Goal: Obtain resource: Obtain resource

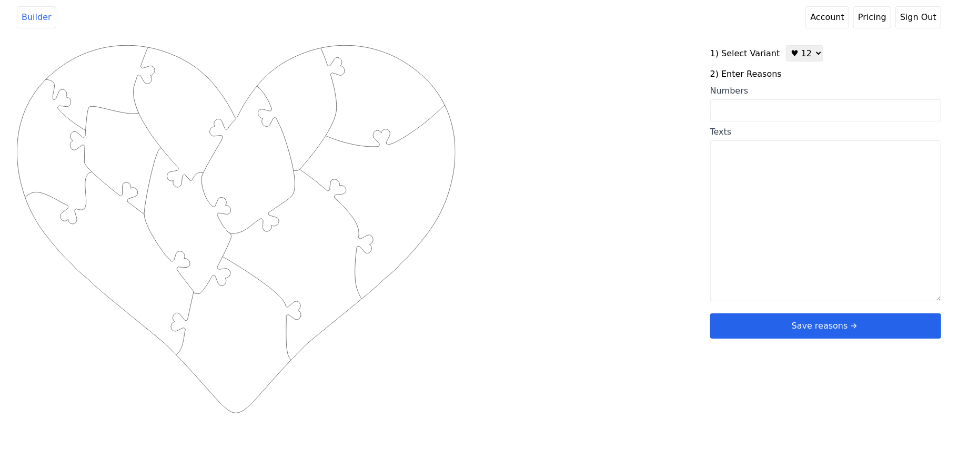
click at [794, 55] on select "♥ 12 ♥ 20 ♥ 32 ■ 12 ■ 20 ■ 32 ■ 60" at bounding box center [804, 53] width 37 height 16
select select "3"
click at [786, 45] on select "♥ 12 ♥ 20 ♥ 32 ■ 12 ■ 20 ■ 32 ■ 60" at bounding box center [804, 53] width 37 height 16
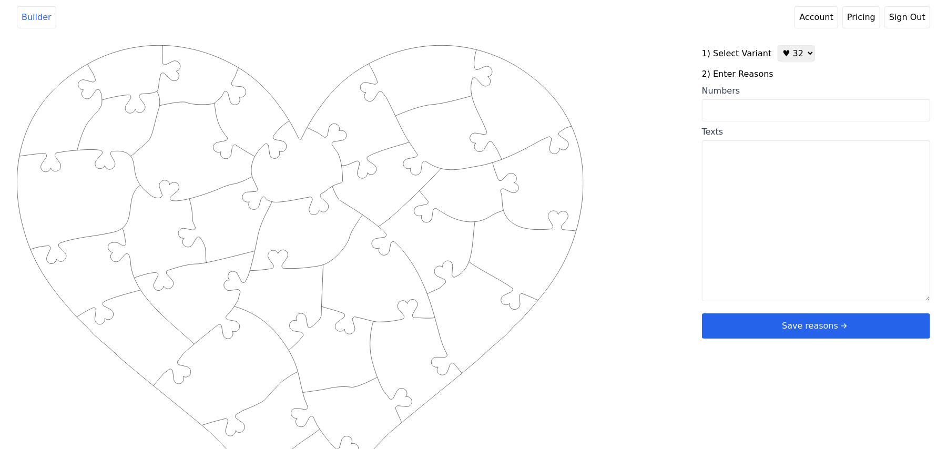
click at [791, 112] on input "Numbers" at bounding box center [816, 110] width 228 height 22
drag, startPoint x: 790, startPoint y: 108, endPoint x: 811, endPoint y: 102, distance: 22.0
click at [812, 94] on div "Numbers" at bounding box center [816, 91] width 228 height 13
click at [812, 99] on input "Numbers" at bounding box center [816, 110] width 228 height 22
click at [804, 112] on input "Numbers" at bounding box center [816, 110] width 228 height 22
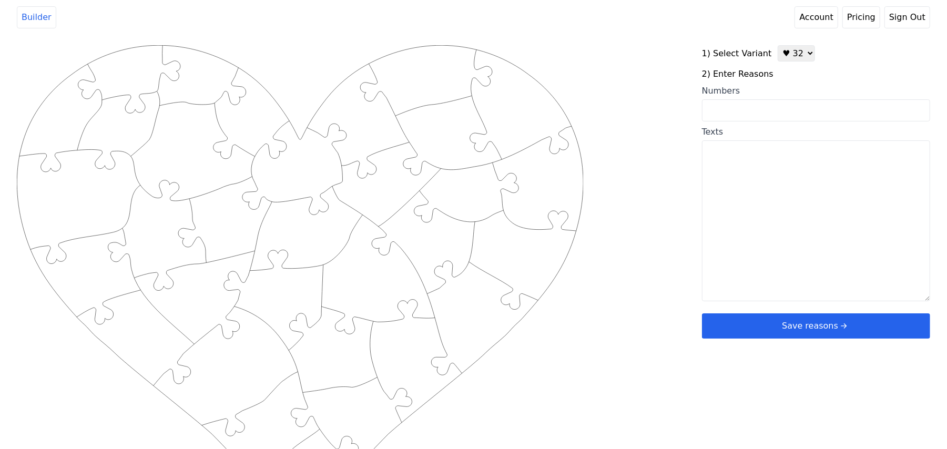
paste input "I love you more each day. You are a gift from [DEMOGRAPHIC_DATA]. Thank you for…"
type input "I love you more each day. You are a gift from [DEMOGRAPHIC_DATA]. Thank you for…"
click at [654, 83] on div "Created with Snap .strokeh32 {stroke:#00ff00;stroke-width:2.36;stroke-miterlimi…" at bounding box center [359, 213] width 685 height 336
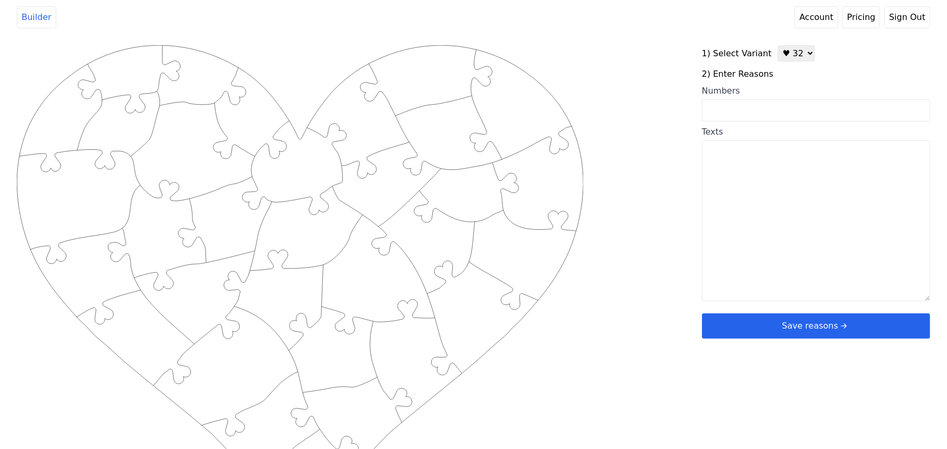
click at [742, 146] on textarea "Texts" at bounding box center [816, 220] width 228 height 161
paste textarea "I love you more each day. You are a gift from [DEMOGRAPHIC_DATA]. Thank you for…"
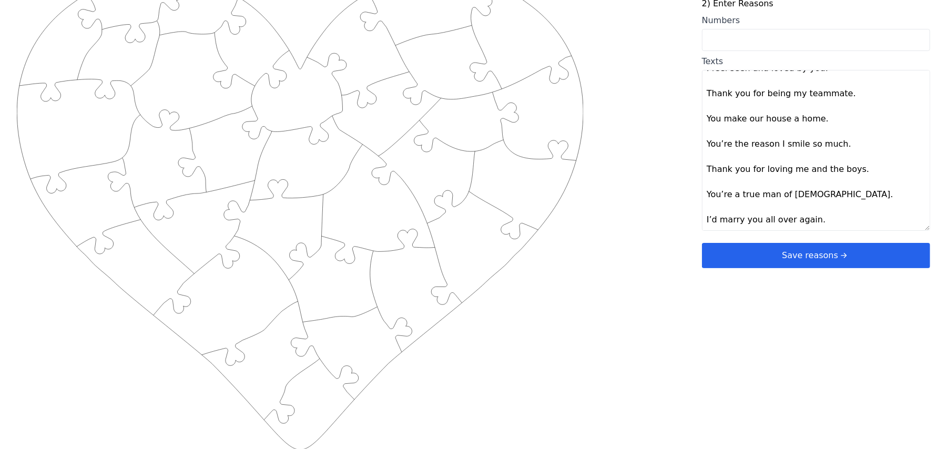
scroll to position [72, 0]
click at [668, 175] on div "Created with Snap .strokeh32 {stroke:#00ff00;stroke-width:2.36;stroke-miterlimi…" at bounding box center [474, 142] width 914 height 336
type textarea "I love you more each day You are a gift from [DEMOGRAPHIC_DATA] Thank you for l…"
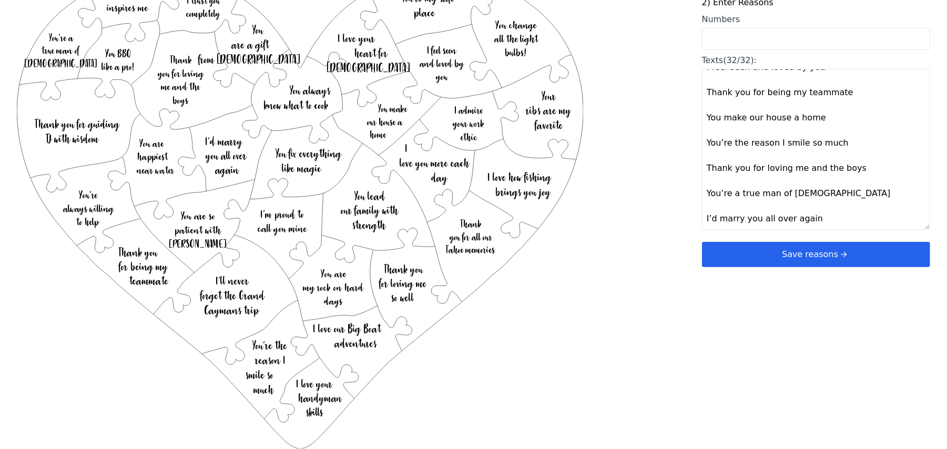
click at [752, 251] on button "Save reasons" at bounding box center [816, 254] width 228 height 25
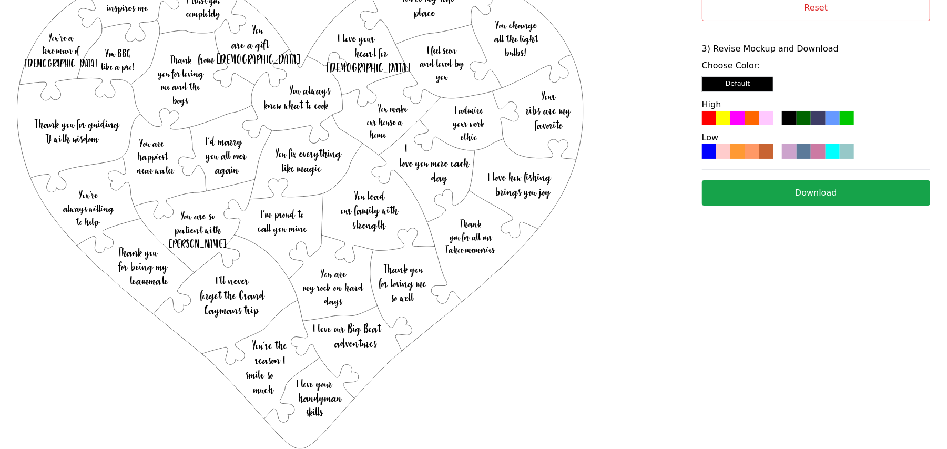
click at [734, 158] on div at bounding box center [738, 151] width 14 height 14
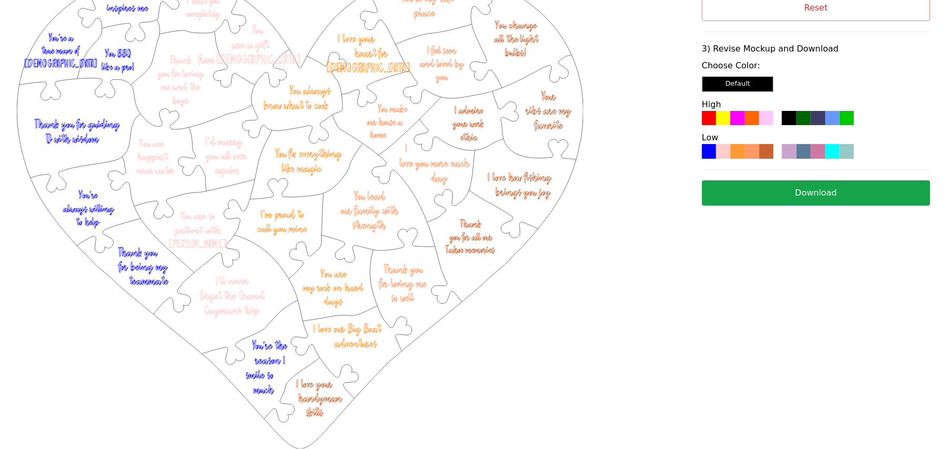
click at [739, 188] on button "Download" at bounding box center [816, 192] width 228 height 25
click at [754, 14] on button "Reset" at bounding box center [816, 8] width 228 height 26
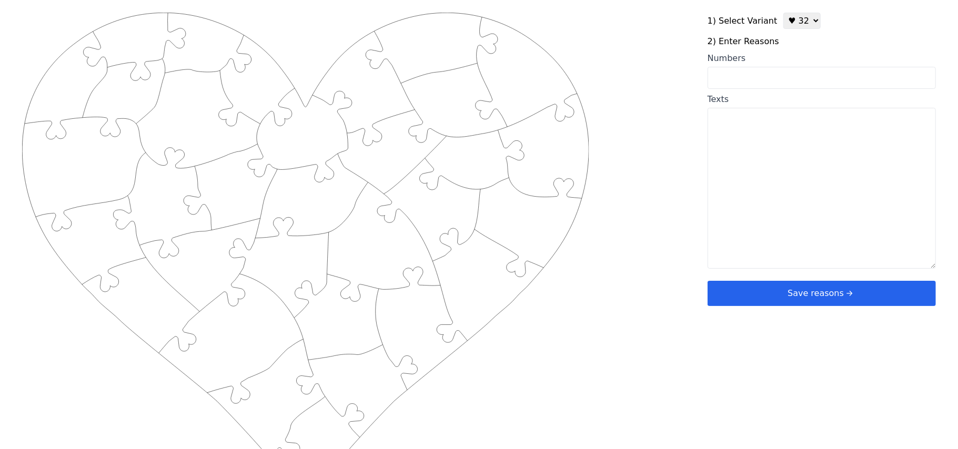
scroll to position [0, 0]
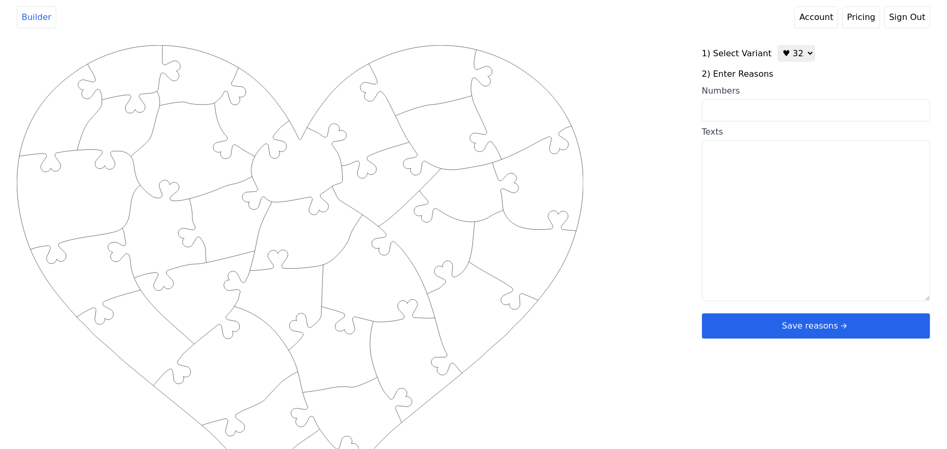
drag, startPoint x: 792, startPoint y: 48, endPoint x: 793, endPoint y: 55, distance: 6.5
click at [792, 48] on select "♥ 12 ♥ 20 ♥ 32 ■ 12 ■ 20 ■ 32 ■ 60" at bounding box center [796, 53] width 37 height 16
select select "5"
click at [778, 45] on select "♥ 12 ♥ 20 ♥ 32 ■ 12 ■ 20 ■ 32 ■ 60" at bounding box center [796, 53] width 37 height 16
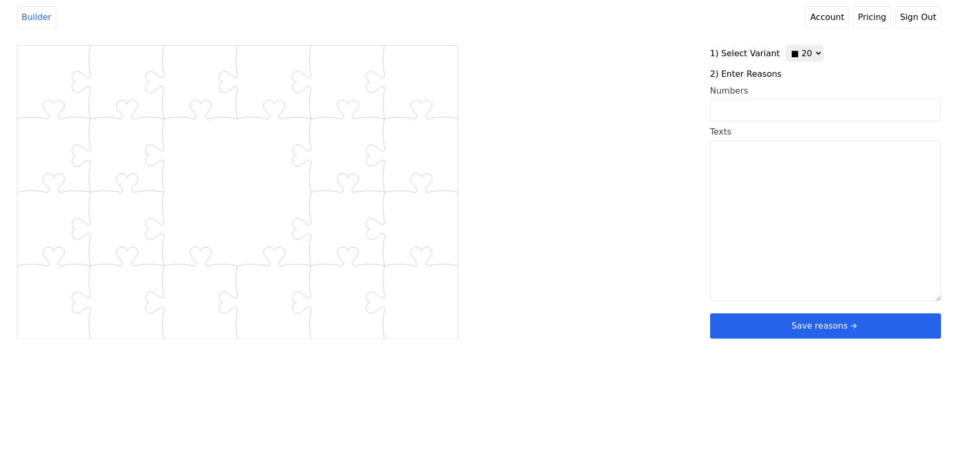
click at [790, 107] on input "Numbers" at bounding box center [825, 110] width 231 height 22
paste input "3, 6, 10, 14, 22, 38, 30, 39, 78, 59, 72, 60, 61, 50, 64, 27, 42, 25, 31"
type input "3, 6, 10, 14, 22, 38, 30, 39, 78, 59, 72, 60, 61, 50, 64, 27, 42, 25, 31"
click at [638, 160] on div "Created with Snap .str0sq20 {stroke:#B0CB1F;stroke-width:0.86;stroke-miterlimit…" at bounding box center [479, 213] width 924 height 336
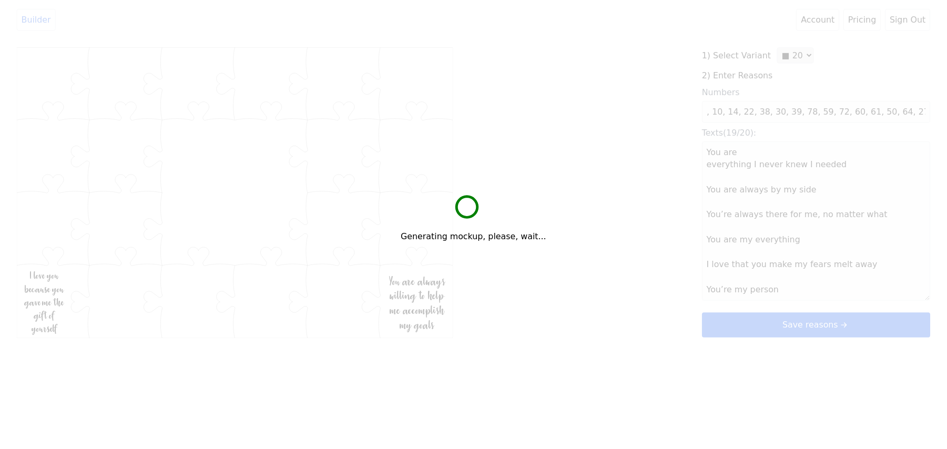
scroll to position [0, 0]
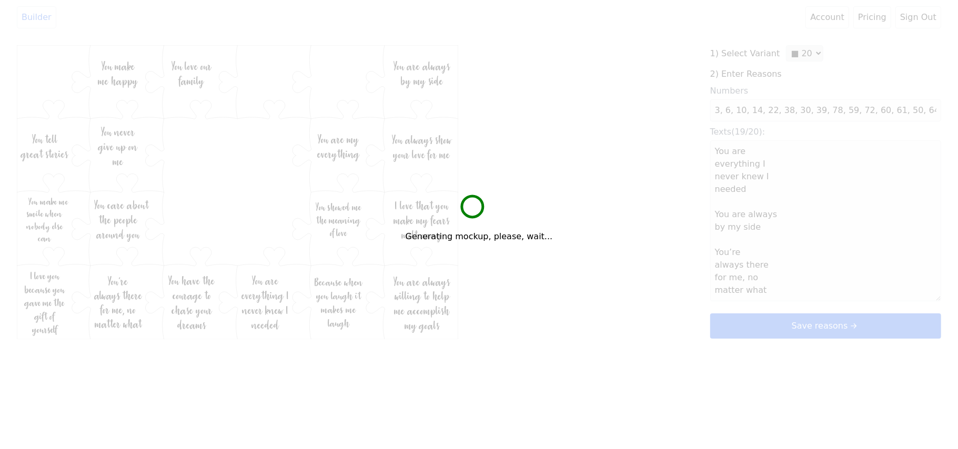
type textarea "You are everything I never knew I needed You are always by my side You’re alway…"
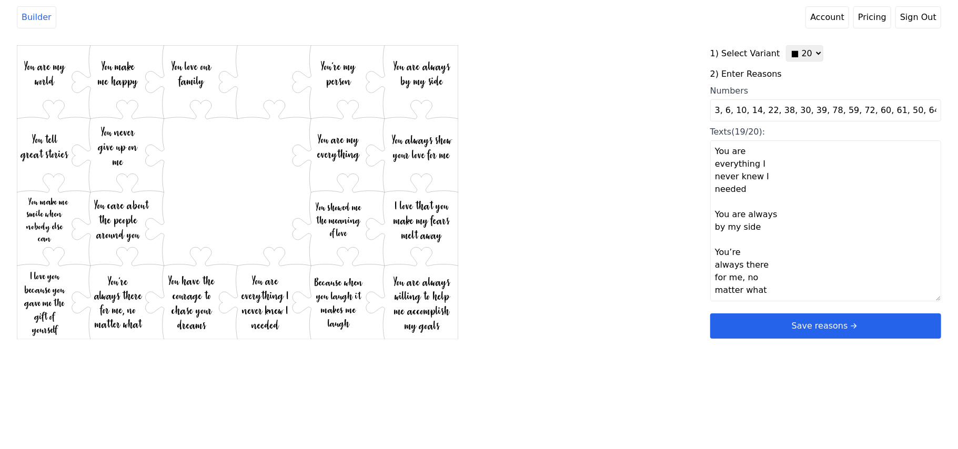
click at [748, 314] on button "Save reasons" at bounding box center [825, 326] width 231 height 25
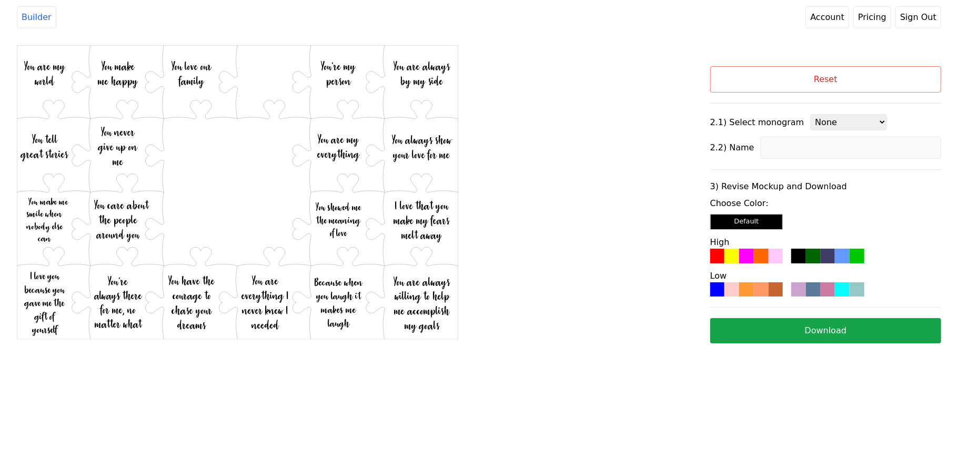
click at [821, 120] on select "None 1 2 4 6 7 8 3 (12 reasons) 3 (20 reasons) 3 (32 reasons) 3 (60 reasons)" at bounding box center [848, 122] width 77 height 16
select select "1"
click at [810, 115] on select "None 1 2 4 6 7 8 3 (12 reasons) 3 (20 reasons) 3 (32 reasons) 3 (60 reasons)" at bounding box center [848, 122] width 77 height 16
click at [815, 152] on input at bounding box center [851, 148] width 180 height 22
type input "Austin"
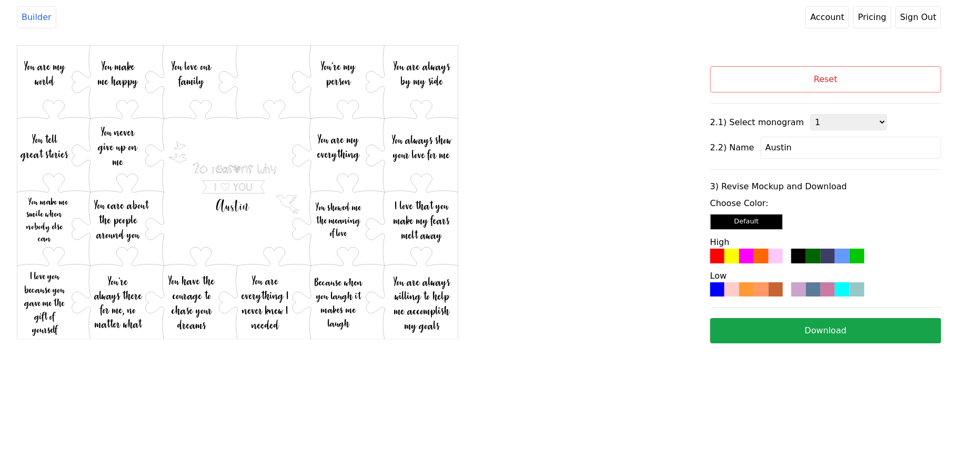
click at [754, 264] on div at bounding box center [761, 256] width 15 height 15
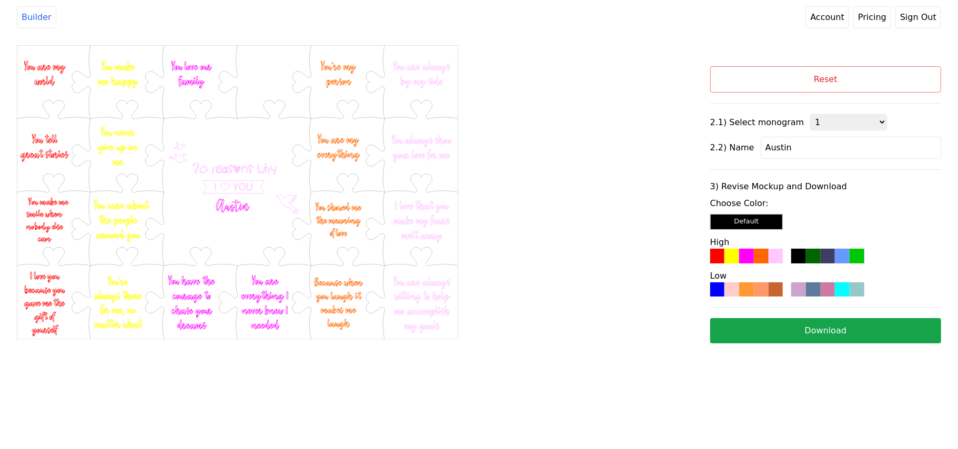
click at [769, 334] on button "Download" at bounding box center [825, 330] width 231 height 25
click at [817, 72] on button "Reset" at bounding box center [825, 79] width 231 height 26
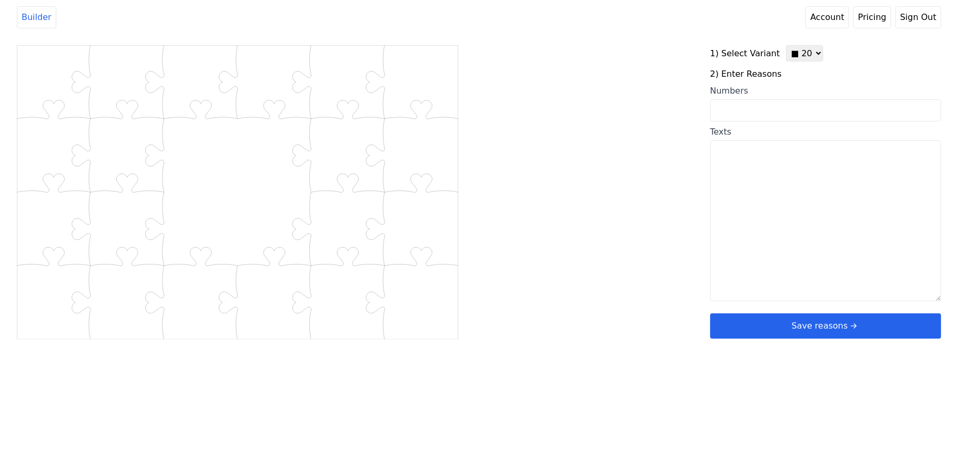
click at [796, 55] on select "♥ 12 ♥ 20 ♥ 32 ■ 12 ■ 20 ■ 32 ■ 60" at bounding box center [804, 53] width 37 height 16
select select "1"
click at [786, 45] on select "♥ 12 ♥ 20 ♥ 32 ■ 12 ■ 20 ■ 32 ■ 60" at bounding box center [804, 53] width 37 height 16
click at [777, 113] on input "Numbers" at bounding box center [825, 110] width 231 height 22
click at [762, 189] on textarea "Texts" at bounding box center [825, 220] width 231 height 161
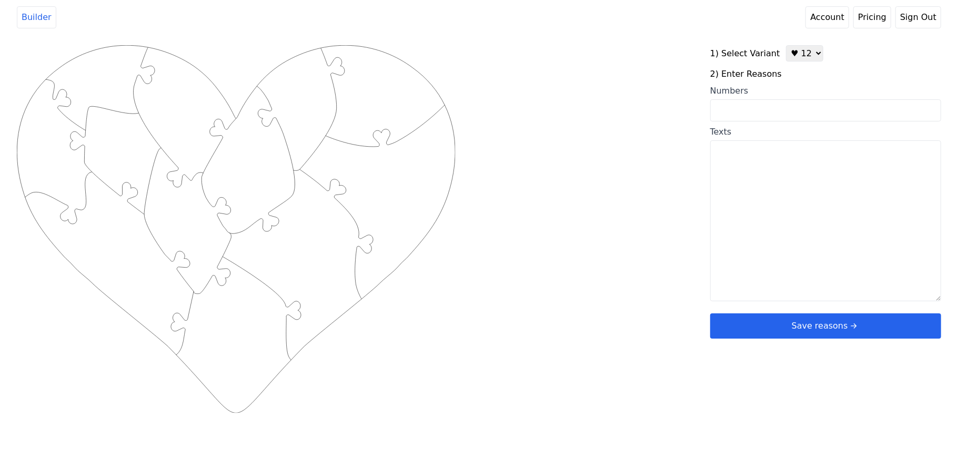
paste textarea "1. You’re so handsome 2. You’re my king 3. You make me so happy 4. You’re my mi…"
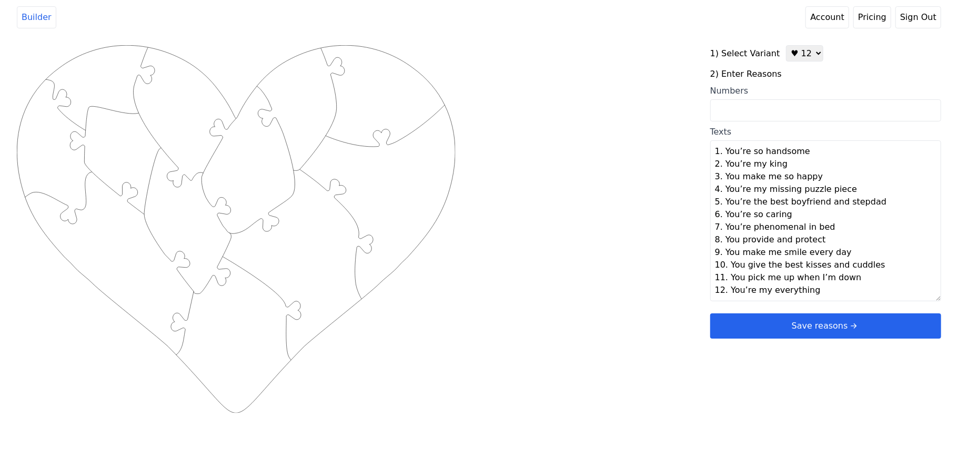
click at [648, 184] on div "Created with Snap .strokeh12 {stroke:#00ff00;stroke-width:1.89;stroke-miterlimi…" at bounding box center [479, 213] width 924 height 336
type textarea "You’re so handsome You’re my king You make me so happy You’re my missing puzzle…"
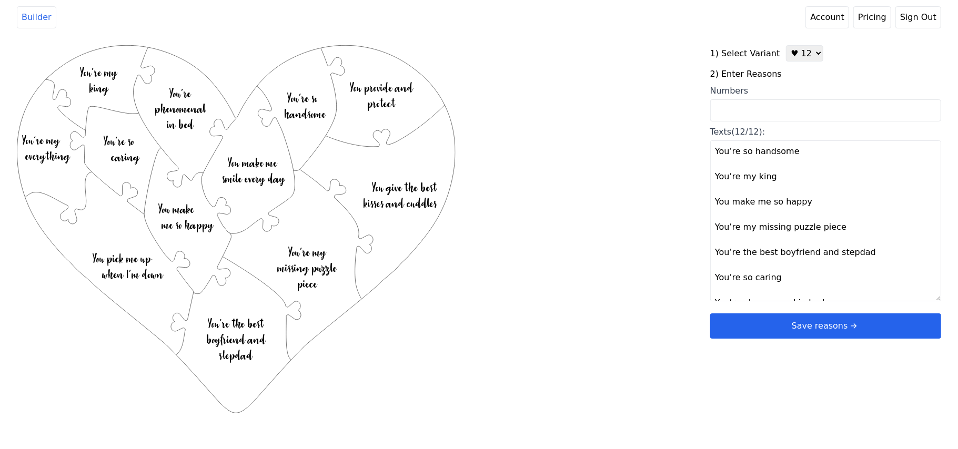
click at [783, 335] on button "Save reasons" at bounding box center [825, 326] width 231 height 25
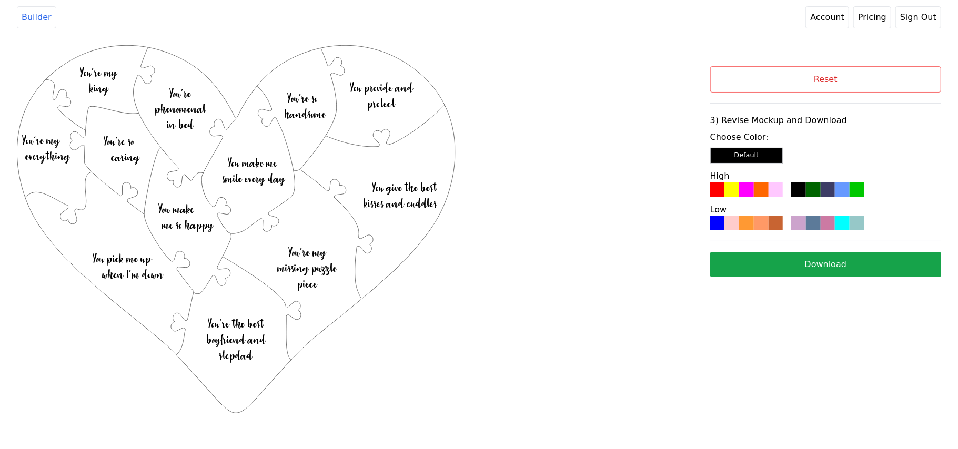
click at [748, 188] on div at bounding box center [746, 190] width 15 height 15
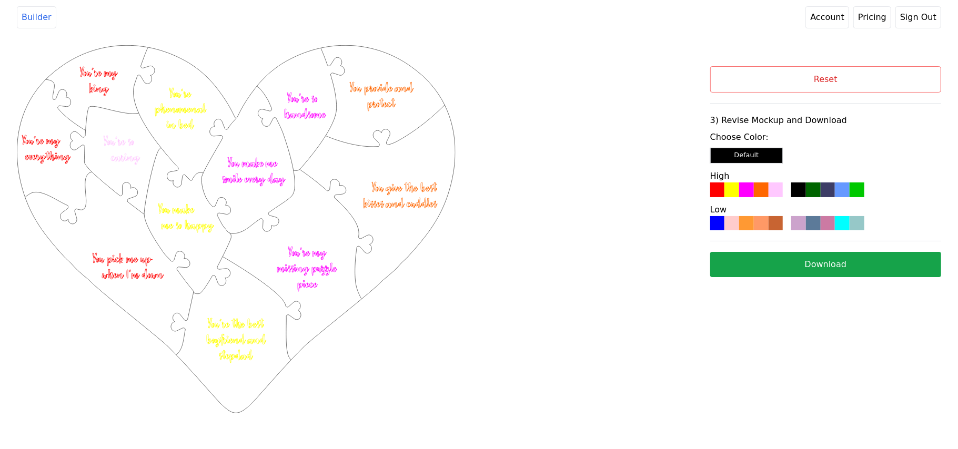
click at [769, 274] on button "Download" at bounding box center [825, 264] width 231 height 25
click at [790, 78] on button "Reset" at bounding box center [825, 79] width 231 height 26
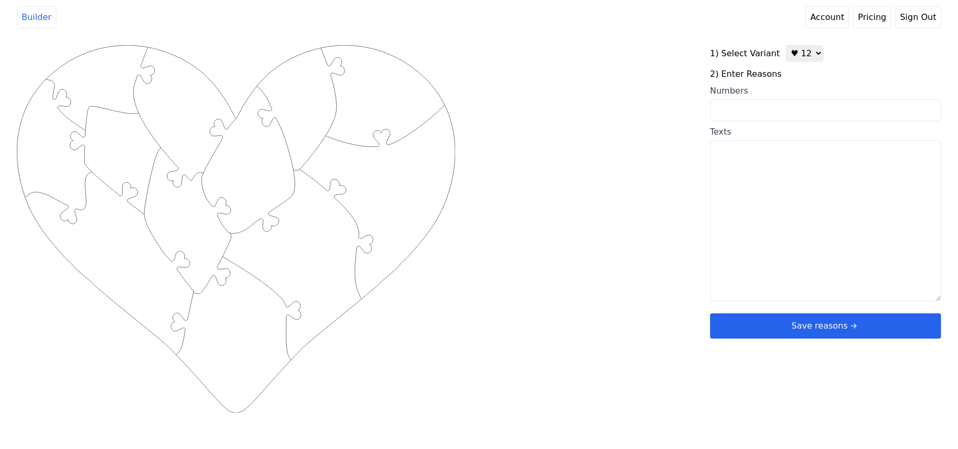
click at [796, 55] on select "♥ 12 ♥ 20 ♥ 32 ■ 12 ■ 20 ■ 32 ■ 60" at bounding box center [804, 53] width 37 height 16
select select "3"
click at [786, 45] on select "♥ 12 ♥ 20 ♥ 32 ■ 12 ■ 20 ■ 32 ■ 60" at bounding box center [804, 53] width 37 height 16
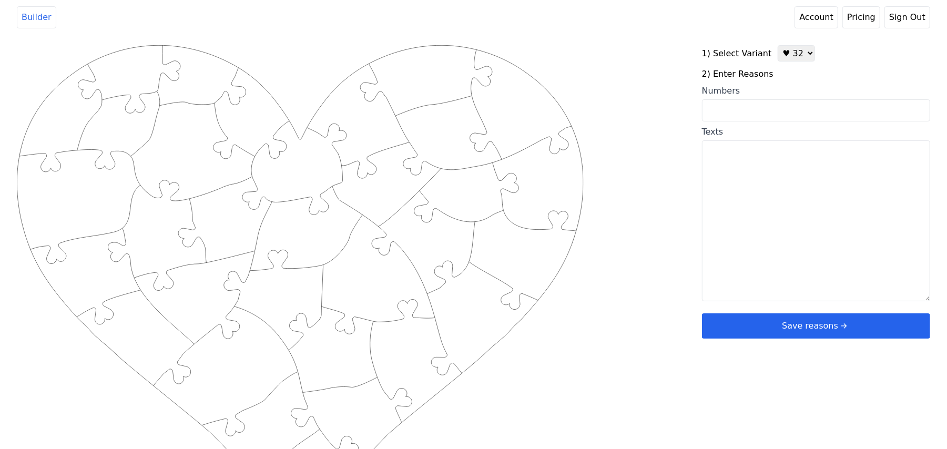
click at [790, 110] on input "Numbers" at bounding box center [816, 110] width 228 height 22
paste input "3, 5, 6, 7, 9, 11, 12, 14, 15, 16, 17, 19, 21, 23, 25, 28, 30, 36, 38, 39, 41, …"
type input "3, 5, 6, 7, 9, 11, 12, 14, 15, 16, 17, 19, 21, 23, 25, 28, 30, 36, 38, 39, 41, …"
click at [666, 153] on div "Created with Snap .strokeh32 {stroke:#00ff00;stroke-width:2.36;stroke-miterlimi…" at bounding box center [474, 213] width 914 height 336
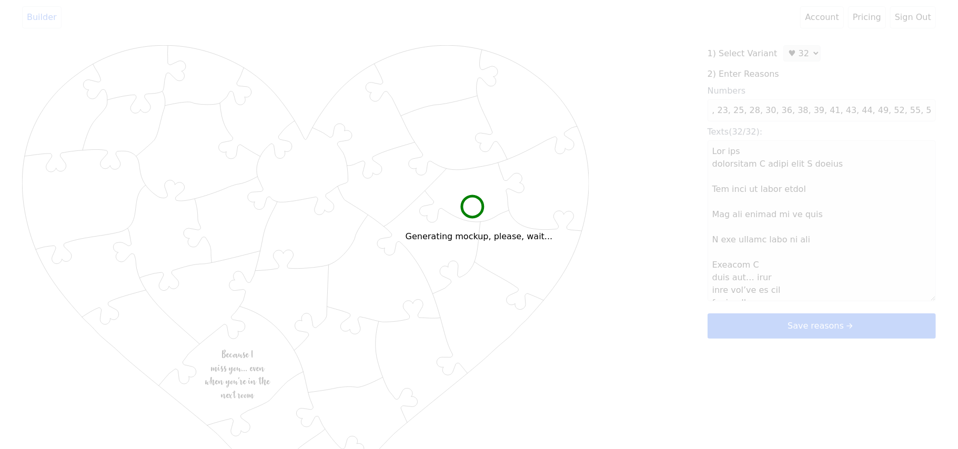
scroll to position [0, 0]
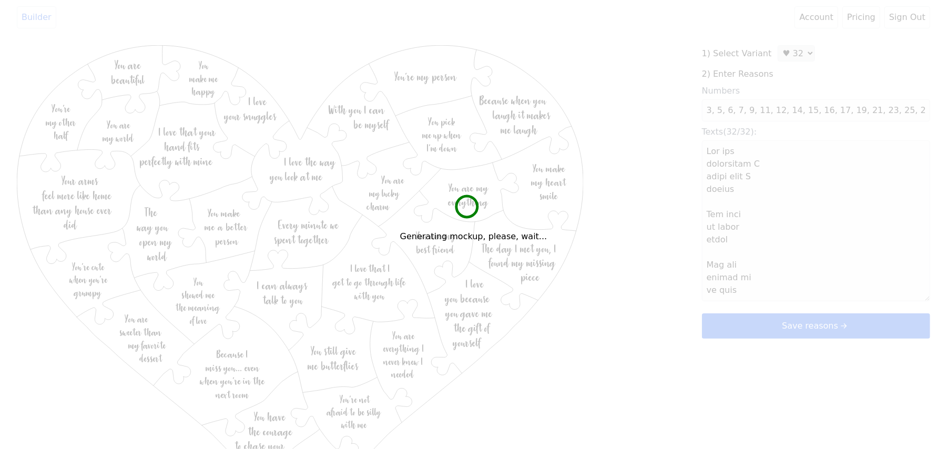
type textarea "Lor ips dolorsitam C adipi elit S doeius Tem inci ut labor etdol Mag ali enimad…"
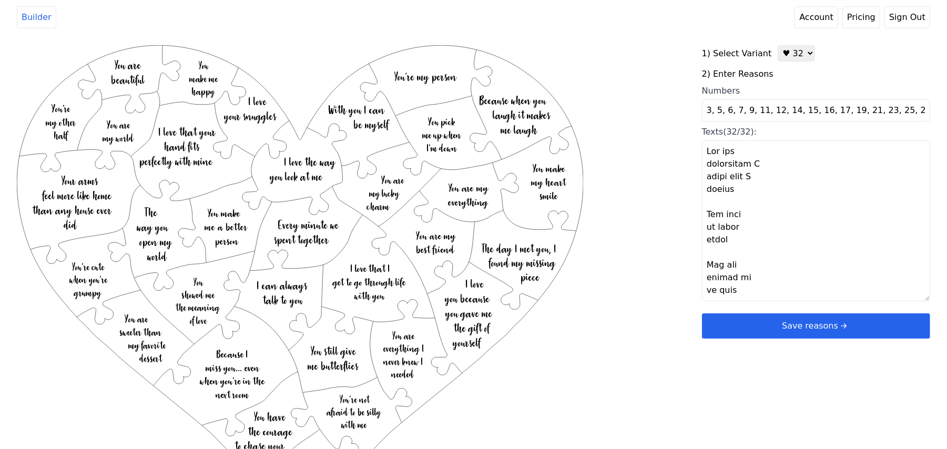
click at [740, 332] on button "Save reasons" at bounding box center [816, 326] width 228 height 25
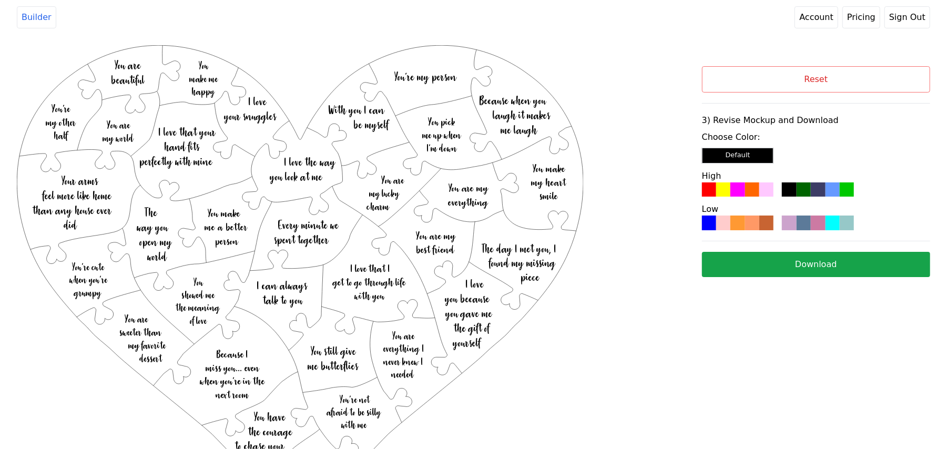
click at [746, 232] on div "Reset 3) Revise Mockup and Download Choose Color: Default High Low Download" at bounding box center [816, 171] width 228 height 211
click at [746, 227] on div at bounding box center [752, 223] width 14 height 14
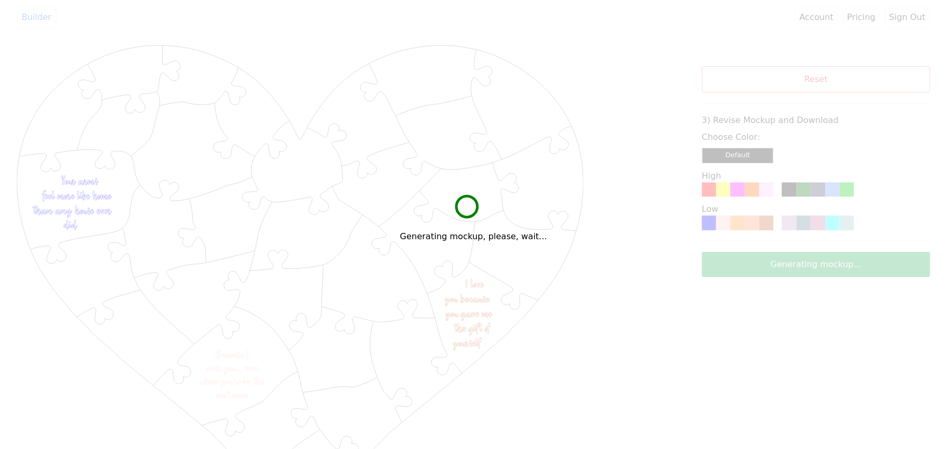
drag, startPoint x: 746, startPoint y: 227, endPoint x: 591, endPoint y: 68, distance: 222.1
click at [590, 67] on div "Generating mockup, please, wait..." at bounding box center [473, 224] width 947 height 449
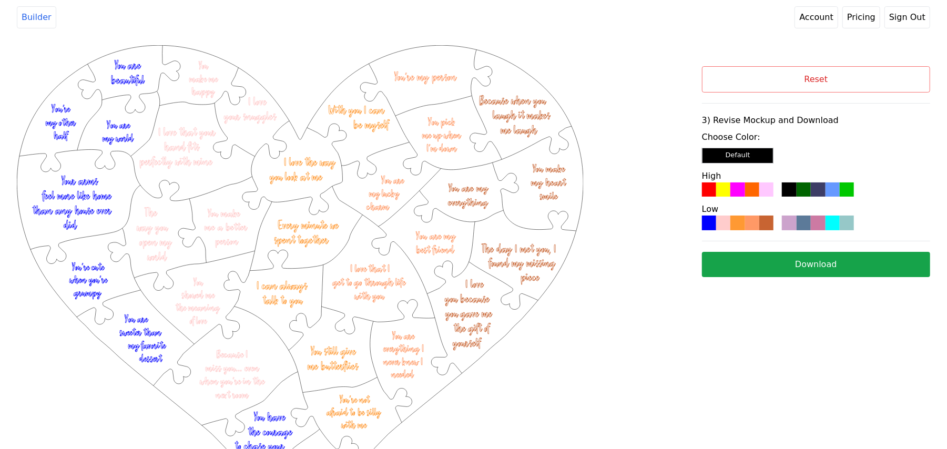
click at [811, 47] on div "Created with Snap .strokeh32 {stroke:#00ff00;stroke-width:2.36;stroke-miterlimi…" at bounding box center [473, 182] width 947 height 295
click at [787, 257] on button "Download" at bounding box center [816, 264] width 228 height 25
click at [834, 90] on button "Reset" at bounding box center [816, 79] width 228 height 26
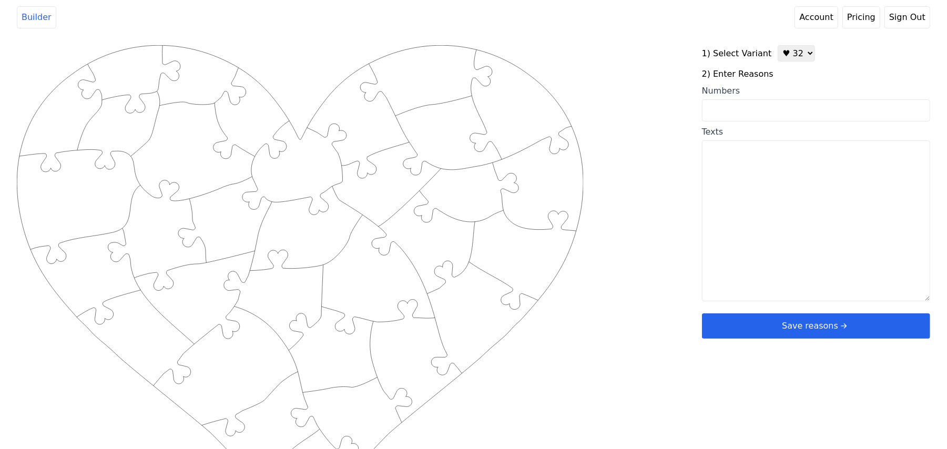
drag, startPoint x: 786, startPoint y: 53, endPoint x: 792, endPoint y: 59, distance: 8.9
click at [786, 53] on select "♥ 12 ♥ 20 ♥ 32 ■ 12 ■ 20 ■ 32 ■ 60" at bounding box center [796, 53] width 37 height 16
select select "1"
click at [778, 45] on select "♥ 12 ♥ 20 ♥ 32 ■ 12 ■ 20 ■ 32 ■ 60" at bounding box center [796, 53] width 37 height 16
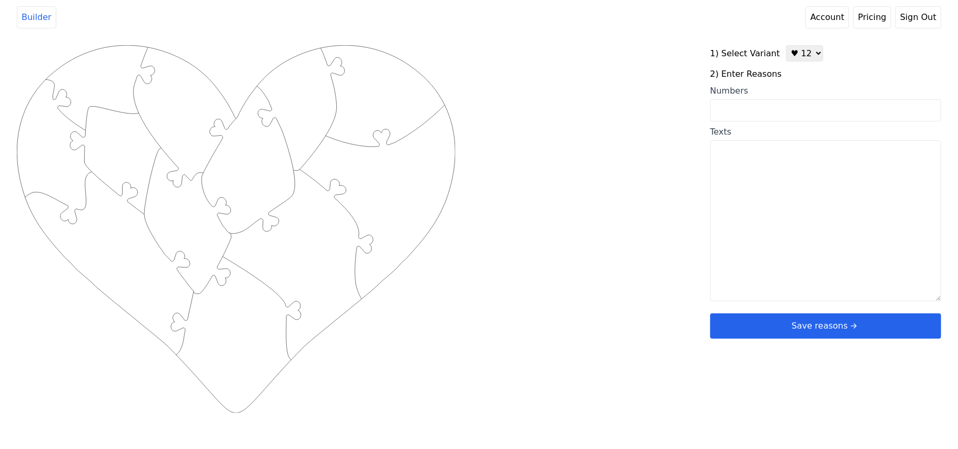
click at [733, 112] on input "Numbers" at bounding box center [825, 110] width 231 height 22
type input "3 8 9 10 18 19 21 27 28 38 44 62"
click at [658, 186] on div "Created with Snap .strokeh12 {stroke:#00ff00;stroke-width:1.89;stroke-miterlimi…" at bounding box center [479, 213] width 924 height 336
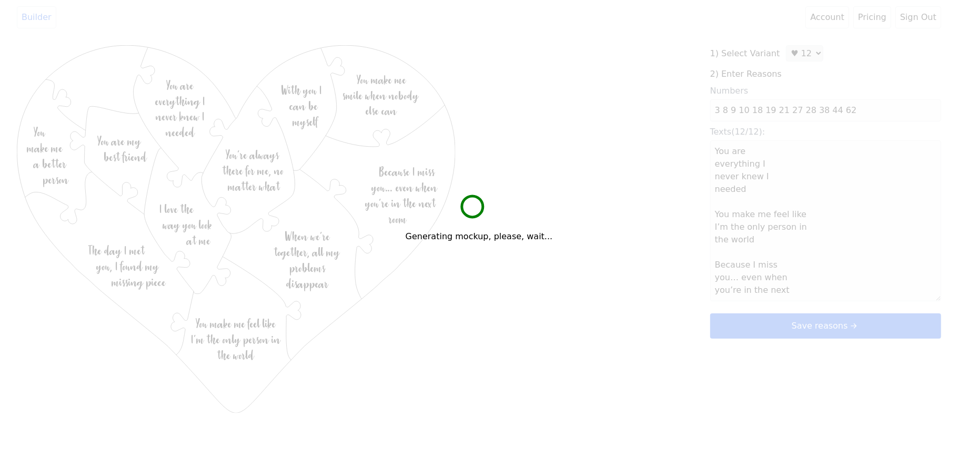
type textarea "You are everything I never knew I needed You make me feel like I’m the only per…"
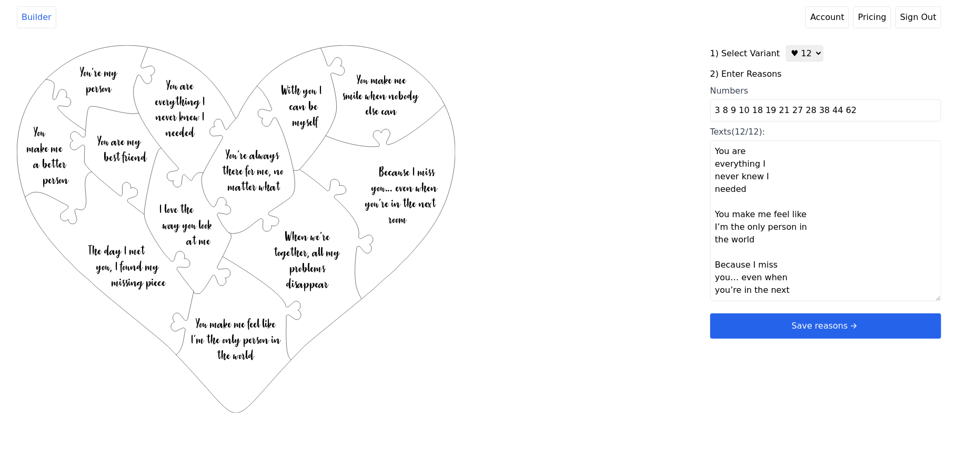
click at [662, 194] on div "Created with Snap .strokeh12 {stroke:#00ff00;stroke-width:1.89;stroke-miterlimi…" at bounding box center [363, 213] width 693 height 336
click at [776, 338] on button "Save reasons" at bounding box center [825, 326] width 231 height 25
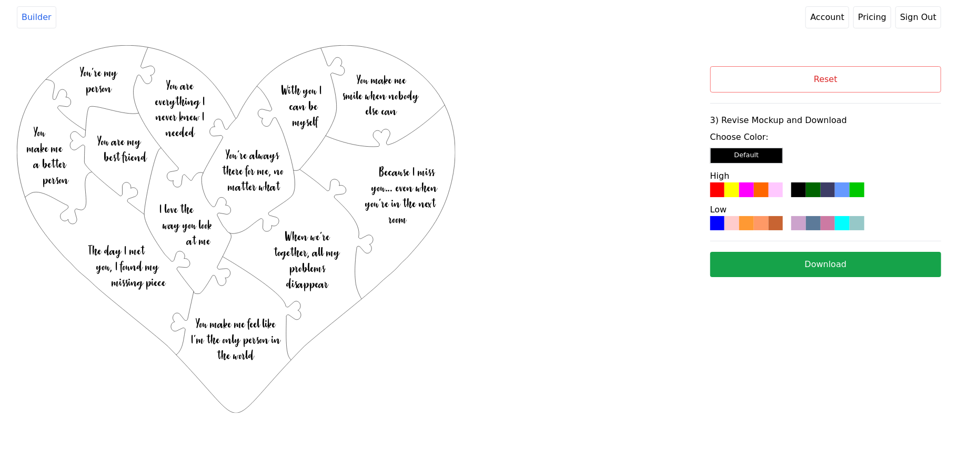
click at [758, 193] on div at bounding box center [761, 190] width 15 height 15
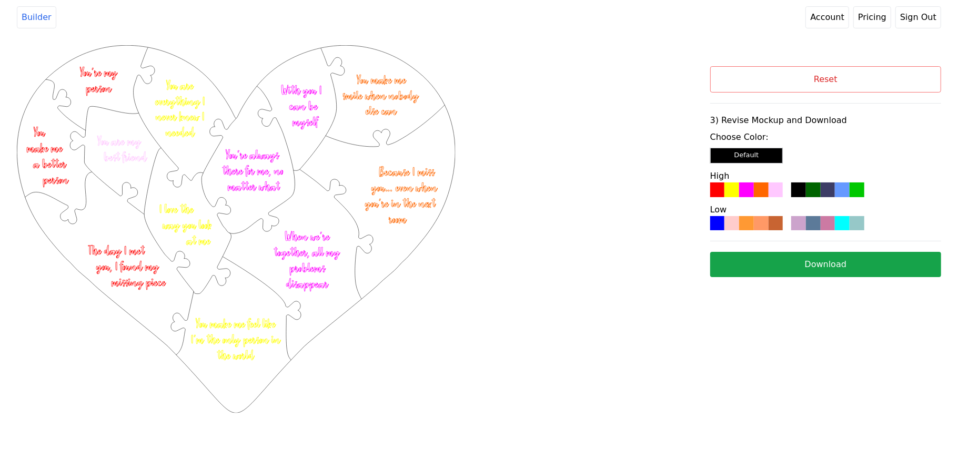
click at [789, 271] on button "Download" at bounding box center [825, 264] width 231 height 25
click at [807, 85] on button "Reset" at bounding box center [825, 79] width 231 height 26
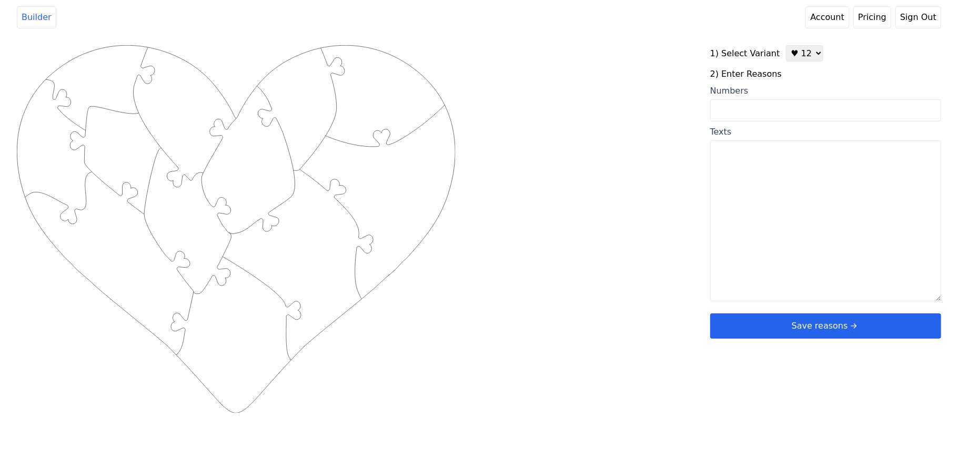
click at [786, 59] on select "♥ 12 ♥ 20 ♥ 32 ■ 12 ■ 20 ■ 32 ■ 60" at bounding box center [804, 53] width 37 height 16
select select "2"
click at [786, 45] on select "♥ 12 ♥ 20 ♥ 32 ■ 12 ■ 20 ■ 32 ■ 60" at bounding box center [804, 53] width 37 height 16
click at [783, 116] on input "Numbers" at bounding box center [825, 110] width 231 height 22
paste input "1,3,5,11, 14, 19, 21 , 32, 33, 38, 45, 48, 54, 59, 63, 70, 69, 64, 49, 73"
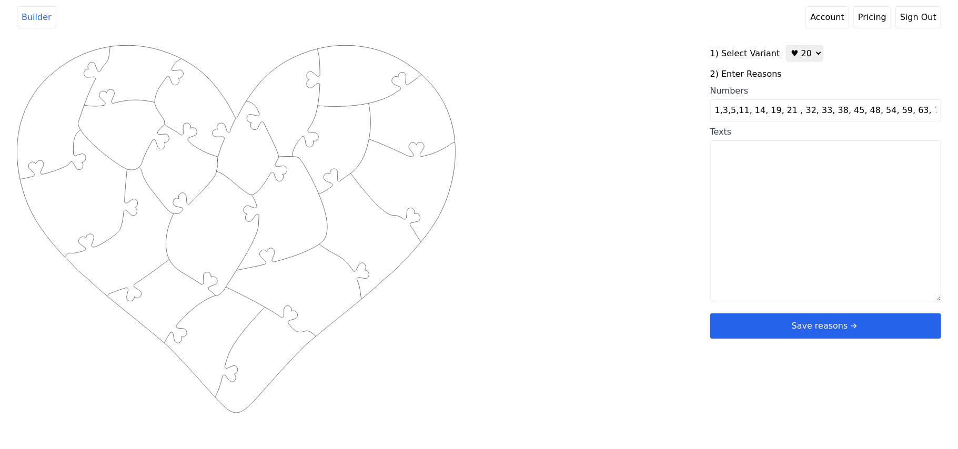
scroll to position [0, 22]
type input "1,3,5,11, 14, 19, 21 , 32, 33, 38, 45, 48, 54, 59, 63, 70, 69, 64, 49, 73"
click at [609, 140] on div "Created with Snap .strokeh20 {stroke:#00ff00;stroke-width:1.56;stroke-miterlimi…" at bounding box center [479, 213] width 924 height 336
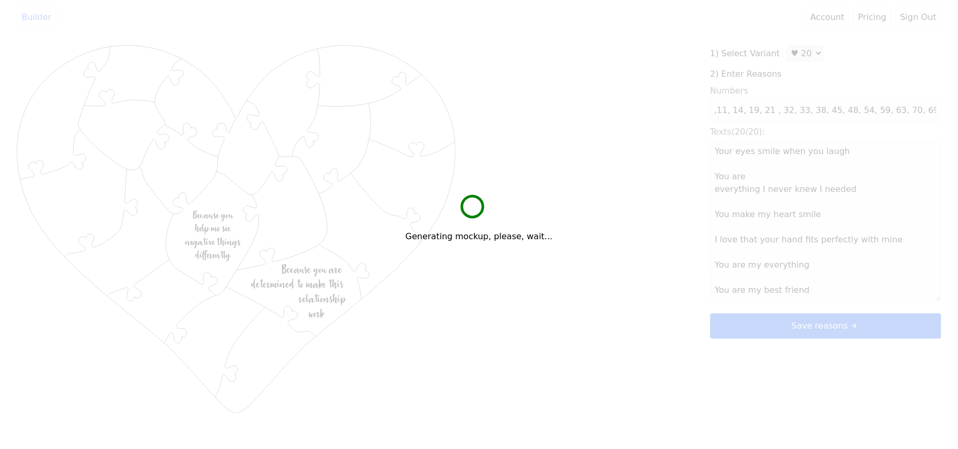
scroll to position [0, 0]
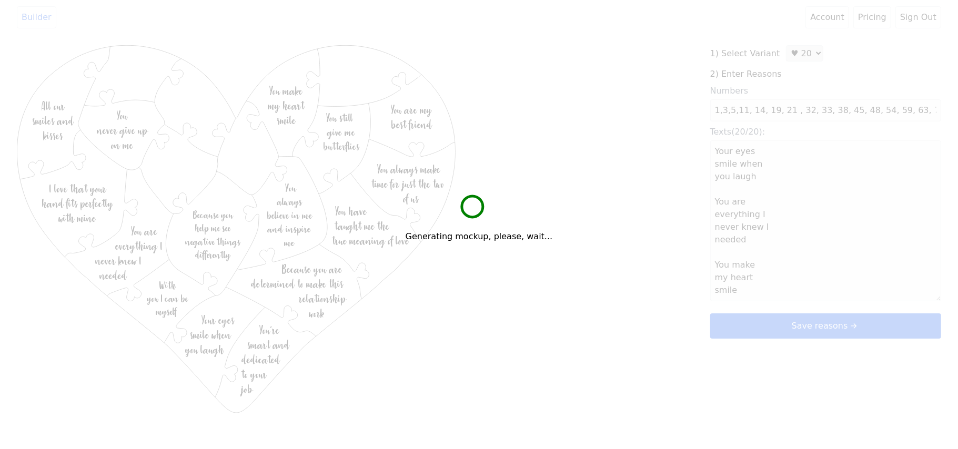
type textarea "Your eyes smile when you laugh You are everything I never knew I needed You mak…"
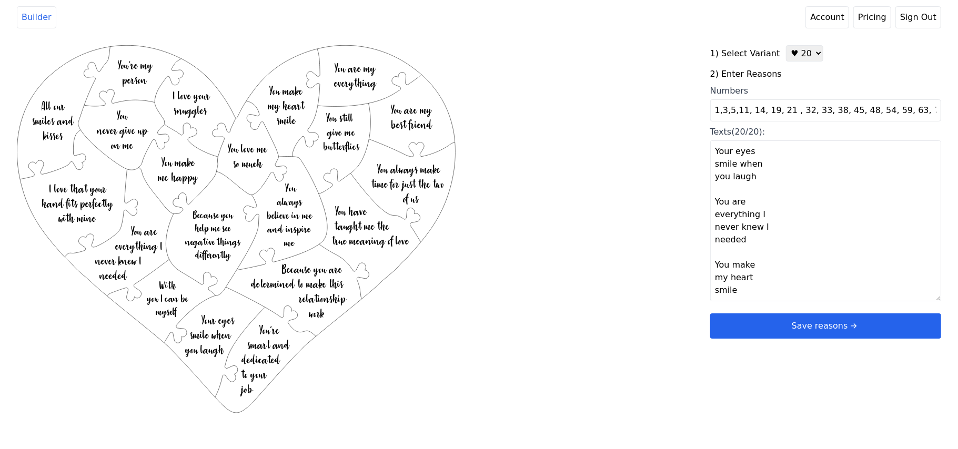
click at [752, 316] on button "Save reasons" at bounding box center [825, 326] width 231 height 25
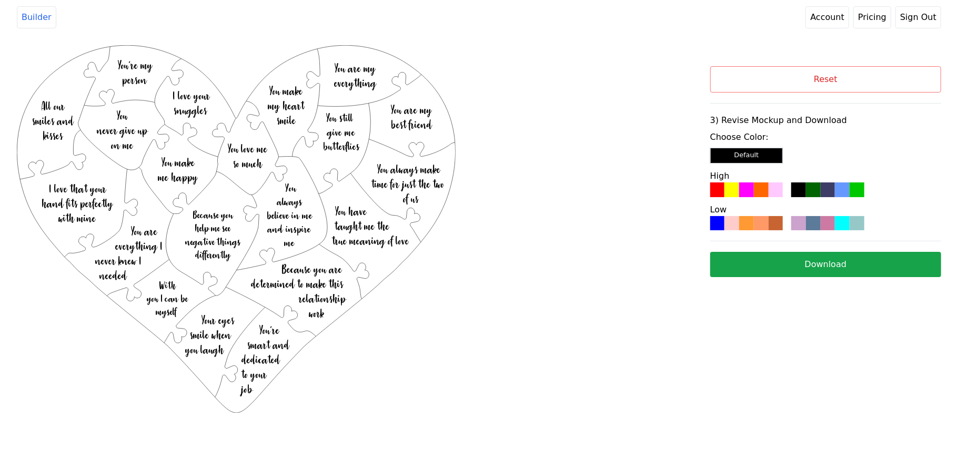
click at [771, 190] on div at bounding box center [776, 190] width 15 height 15
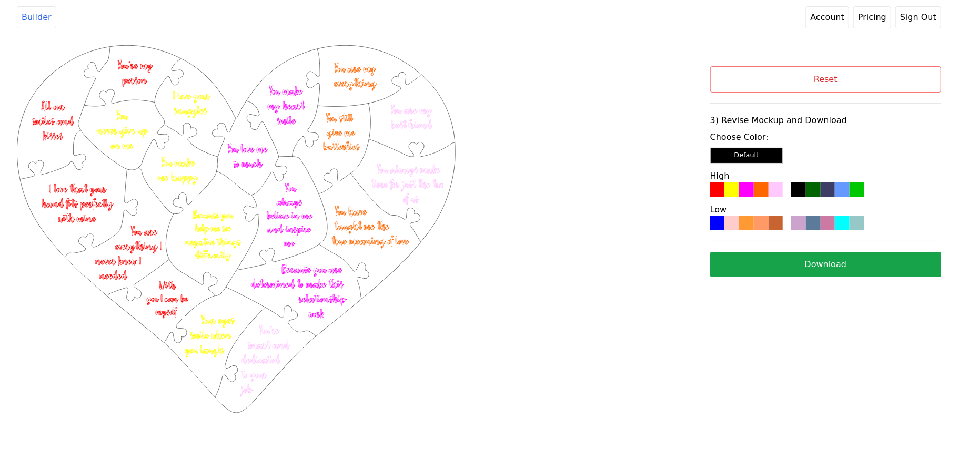
click at [792, 274] on button "Download" at bounding box center [825, 264] width 231 height 25
click at [849, 90] on button "Reset" at bounding box center [825, 79] width 231 height 26
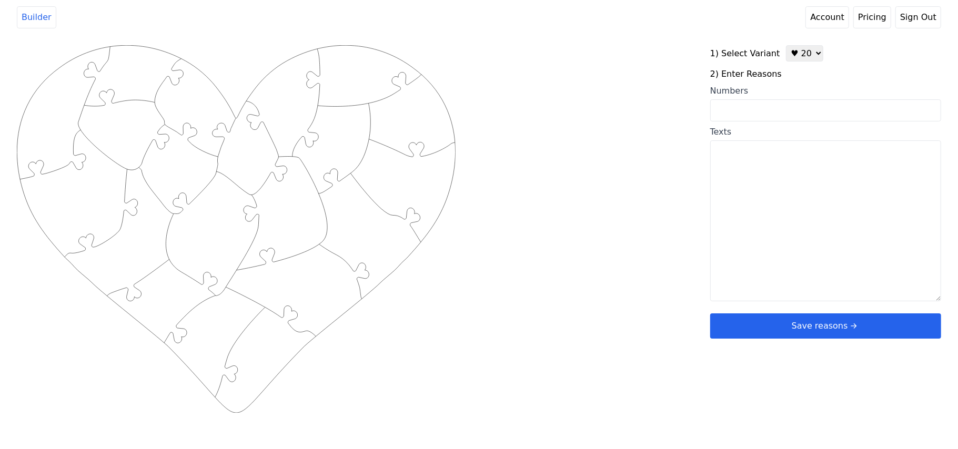
click at [798, 55] on select "♥ 12 ♥ 20 ♥ 32 ■ 12 ■ 20 ■ 32 ■ 60" at bounding box center [804, 53] width 37 height 16
select select "1"
click at [786, 45] on select "♥ 12 ♥ 20 ♥ 32 ■ 12 ■ 20 ■ 32 ■ 60" at bounding box center [804, 53] width 37 height 16
click at [756, 171] on textarea "Texts" at bounding box center [825, 220] width 231 height 161
paste textarea "1. You have a very kind soul 2. You are always happy 3. You relieve all of my s…"
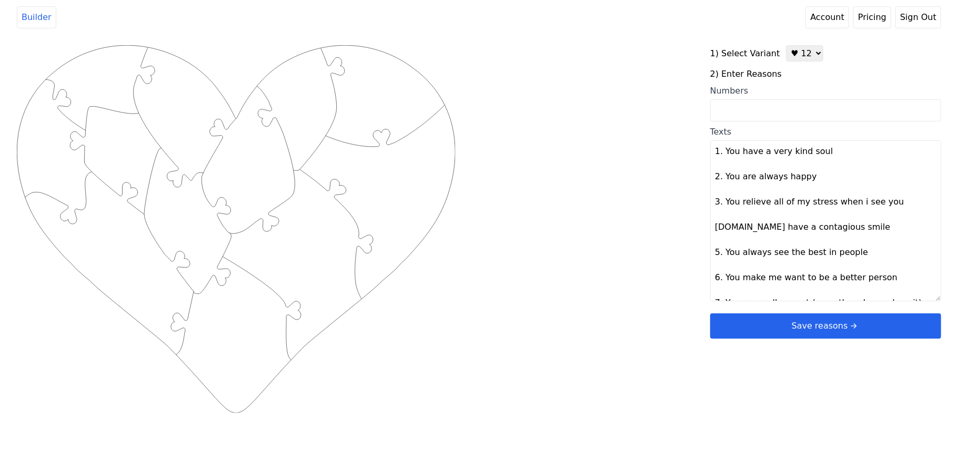
scroll to position [146, 0]
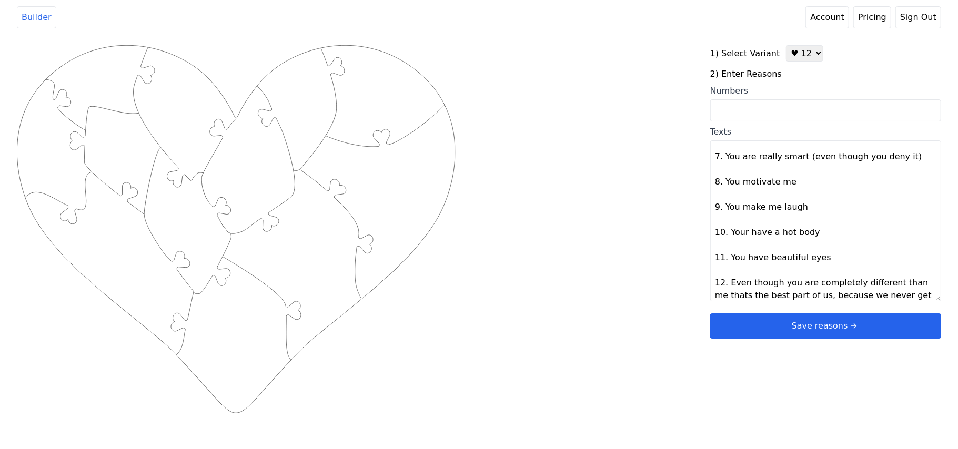
click at [629, 171] on div "Created with Snap .strokeh12 {stroke:#00ff00;stroke-width:1.89;stroke-miterlimi…" at bounding box center [479, 213] width 924 height 336
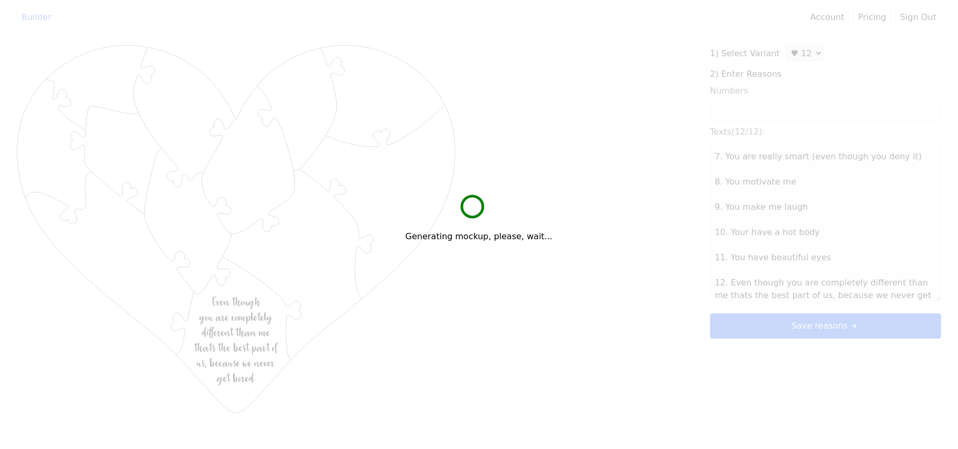
type textarea "You have a very kind soul You are always happy You relieve all of my stress whe…"
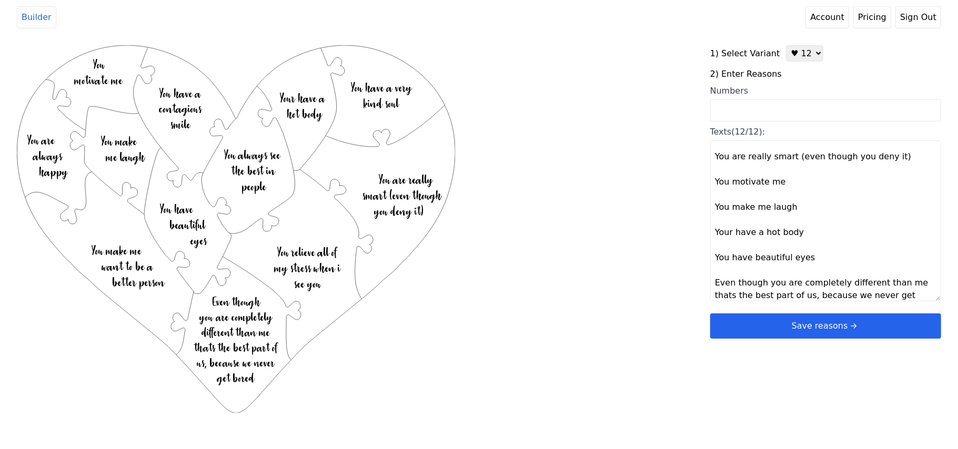
drag, startPoint x: 625, startPoint y: 179, endPoint x: 608, endPoint y: 123, distance: 59.3
click at [608, 123] on div "Created with Snap .strokeh12 {stroke:#00ff00;stroke-width:1.89;stroke-miterlimi…" at bounding box center [363, 213] width 693 height 336
click at [785, 322] on button "Save reasons" at bounding box center [825, 326] width 231 height 25
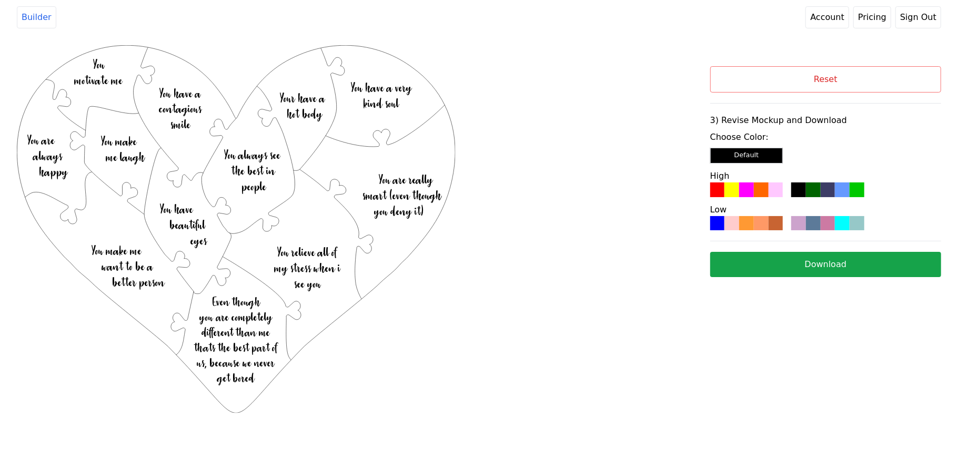
click at [821, 184] on div at bounding box center [828, 190] width 15 height 15
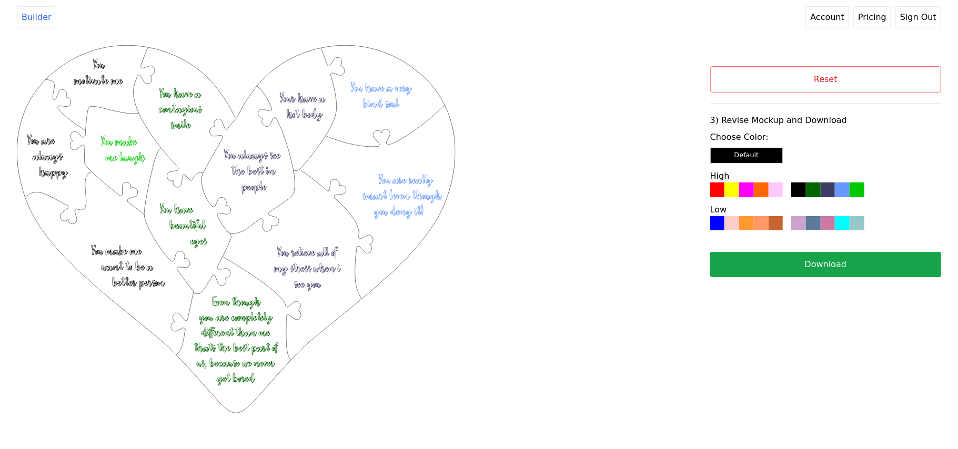
click at [747, 266] on button "Download" at bounding box center [825, 264] width 231 height 25
click at [795, 73] on button "Reset" at bounding box center [825, 79] width 231 height 26
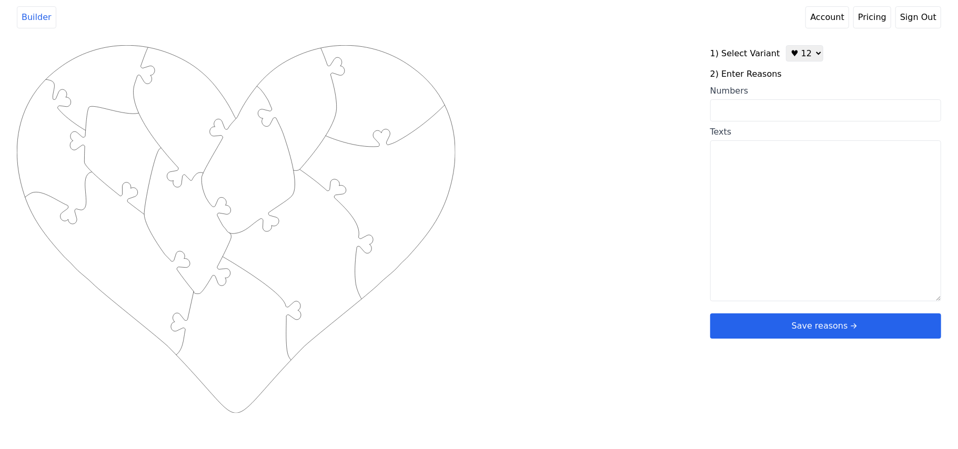
click at [777, 55] on div "1) Select Variant ♥ 12 ♥ 20 ♥ 32 ■ 12 ■ 20 ■ 32 ■ 60" at bounding box center [825, 53] width 231 height 16
click at [796, 57] on select "♥ 12 ♥ 20 ♥ 32 ■ 12 ■ 20 ■ 32 ■ 60" at bounding box center [804, 53] width 37 height 16
select select "2"
click at [786, 45] on select "♥ 12 ♥ 20 ♥ 32 ■ 12 ■ 20 ■ 32 ■ 60" at bounding box center [804, 53] width 37 height 16
click at [749, 179] on textarea "Texts" at bounding box center [825, 220] width 231 height 161
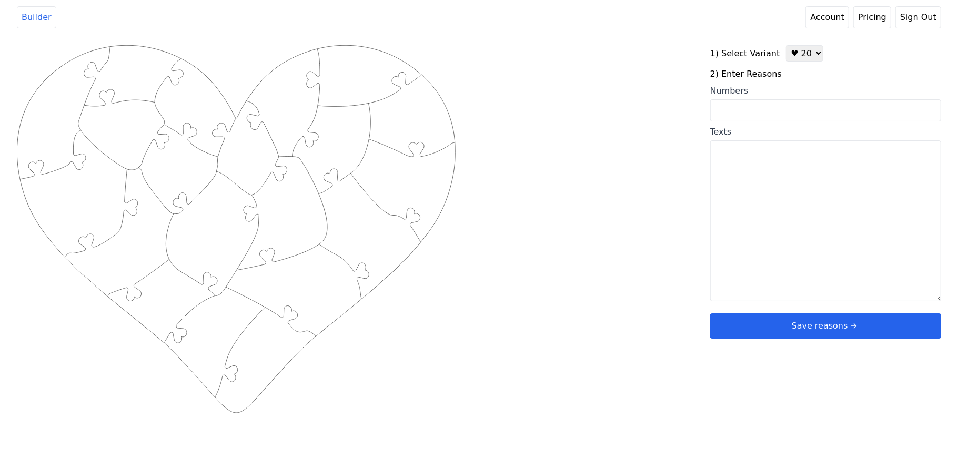
paste textarea "1. You give the best hugs ever 2. You let me steal the covers 3. You make me fe…"
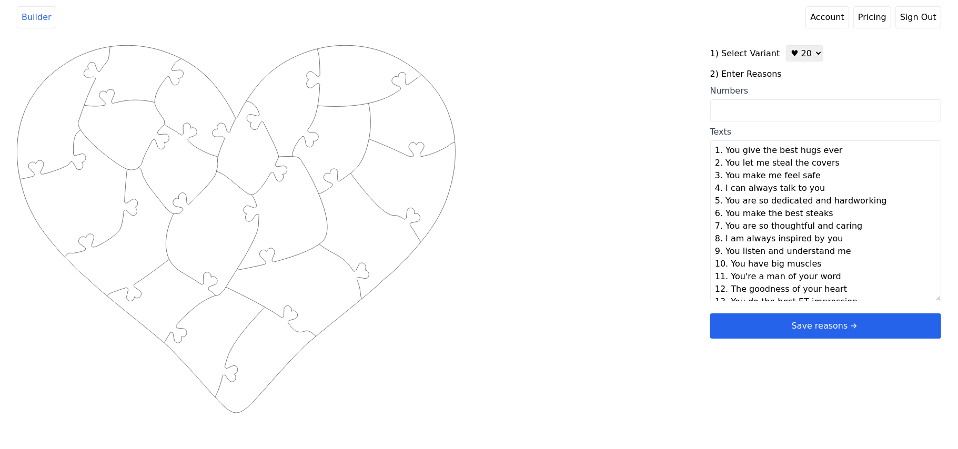
scroll to position [0, 0]
type textarea "You give the best hugs ever You let me steal the covers You make me feel safe I…"
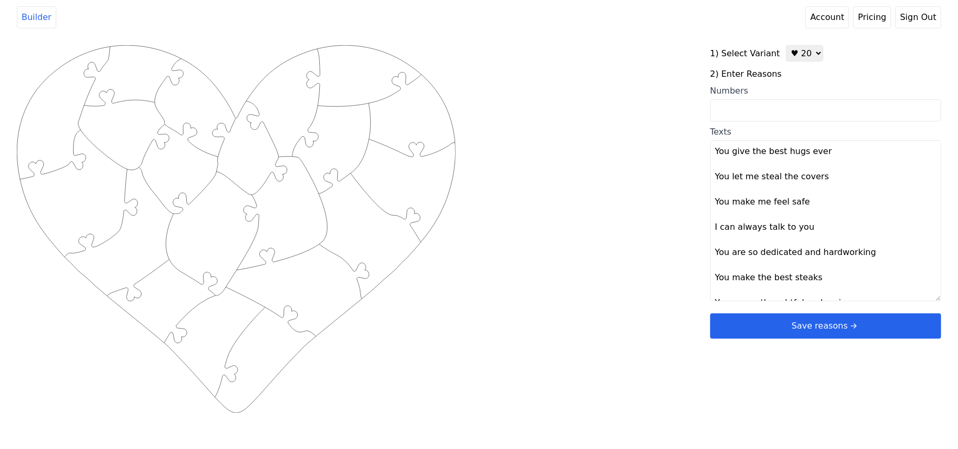
click at [661, 220] on div "Created with Snap .strokeh20 {stroke:#00ff00;stroke-width:1.56;stroke-miterlimi…" at bounding box center [479, 213] width 924 height 336
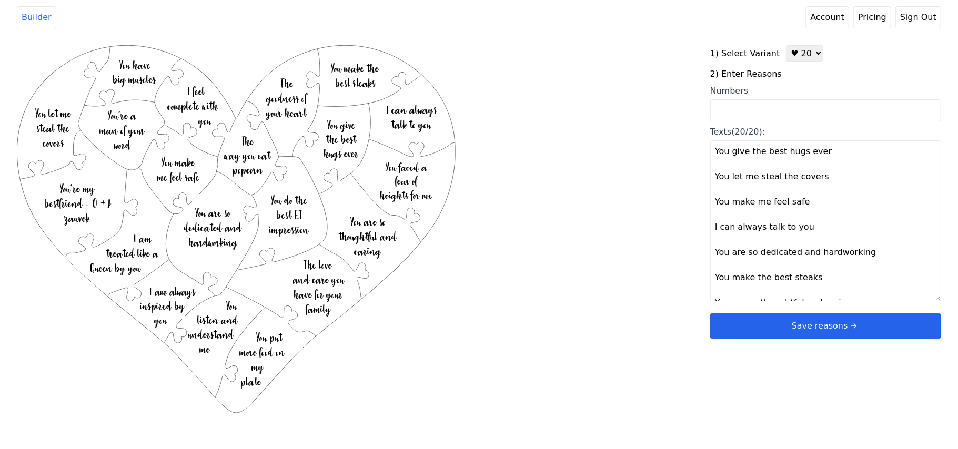
click at [772, 336] on button "Save reasons" at bounding box center [825, 326] width 231 height 25
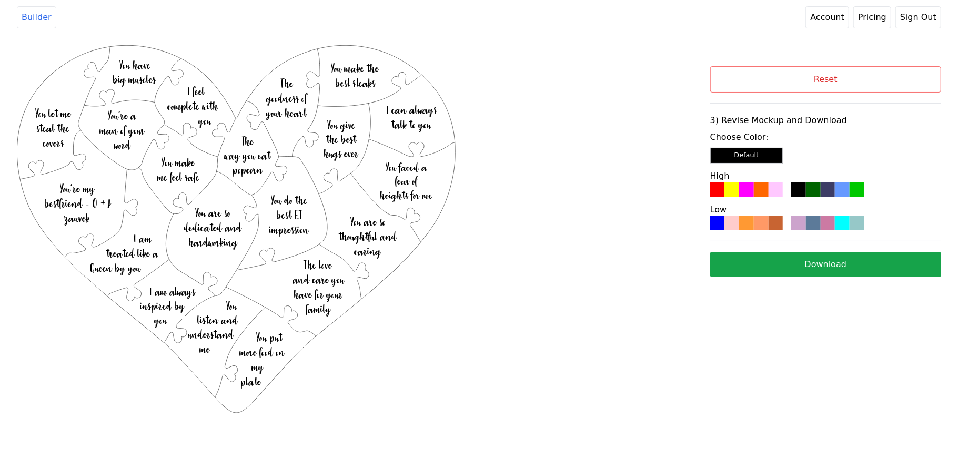
click at [762, 222] on div at bounding box center [761, 223] width 15 height 15
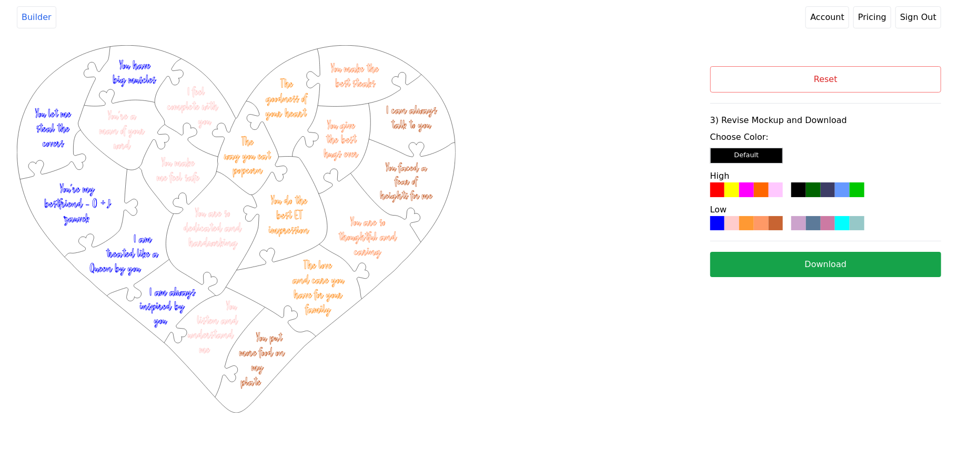
click at [778, 263] on button "Download" at bounding box center [825, 264] width 231 height 25
